Goal: Information Seeking & Learning: Learn about a topic

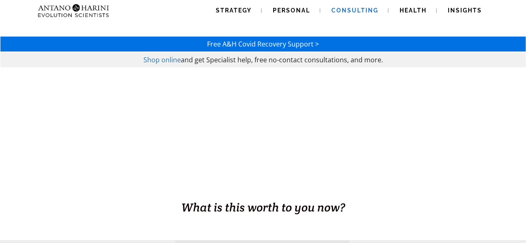
click at [360, 12] on span "Consulting" at bounding box center [354, 10] width 47 height 7
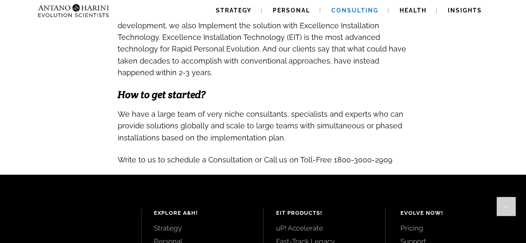
scroll to position [1001, 0]
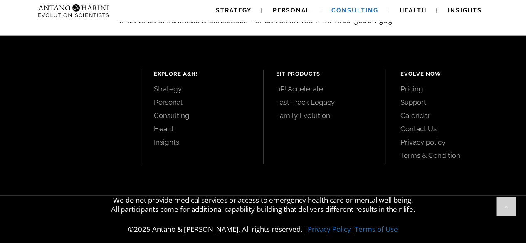
click at [411, 84] on link "Pricing" at bounding box center [453, 88] width 107 height 9
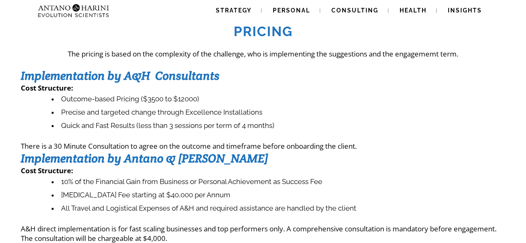
scroll to position [17, 0]
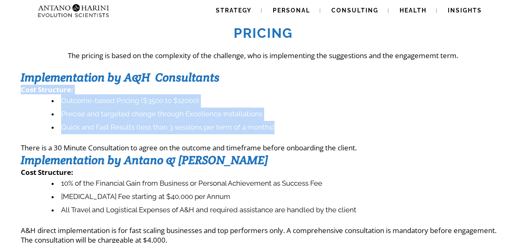
drag, startPoint x: 20, startPoint y: 90, endPoint x: 305, endPoint y: 128, distance: 287.5
click at [305, 128] on div "Pricing The pricing is based on the complexity of the challenge, who is impleme…" at bounding box center [263, 130] width 526 height 230
copy div "Cost Structure : Outcome-based Pricing ($3500 to $12000) Precise and targeted c…"
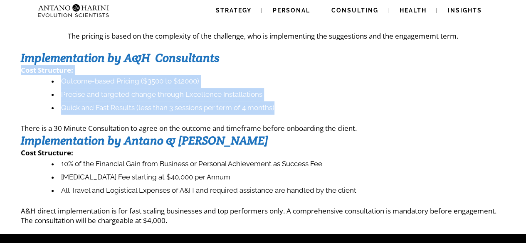
scroll to position [38, 0]
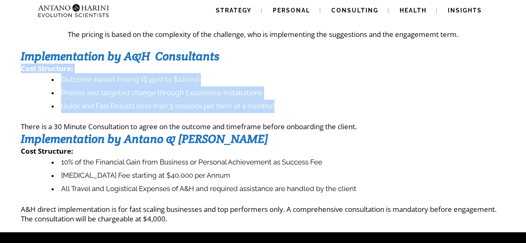
copy div "Cost Structure : Outcome-based Pricing ($3500 to $12000) Precise and targeted c…"
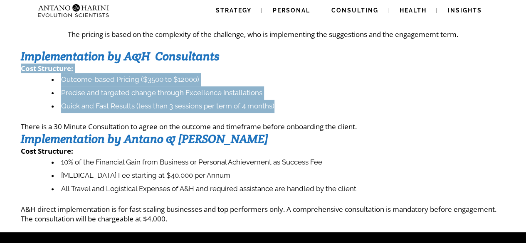
scroll to position [0, 0]
